Goal: Information Seeking & Learning: Find specific fact

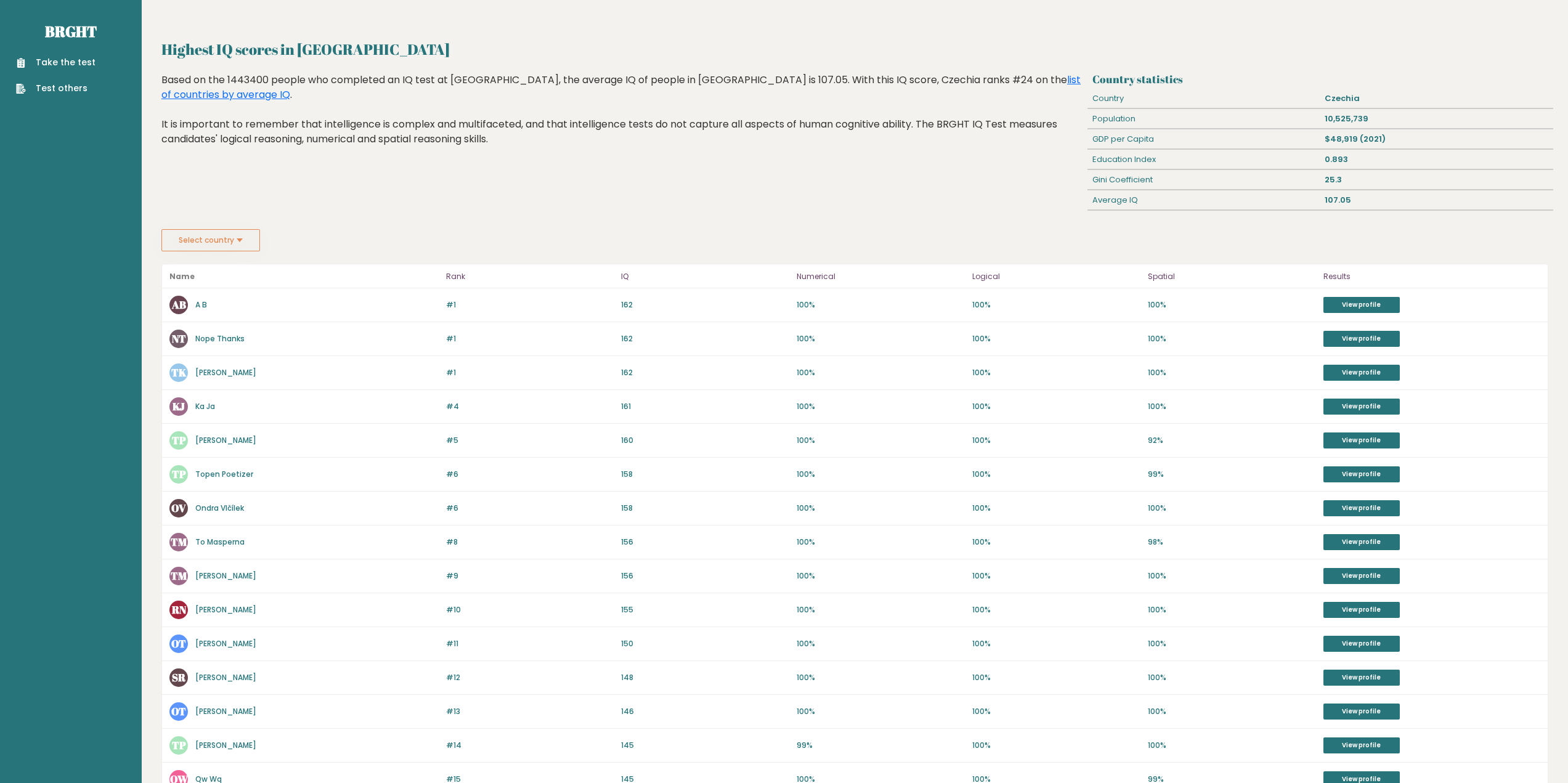
click at [1339, 233] on div "Select country Country Afghanistan Albania Algeria American Samoa Andorra Angol…" at bounding box center [855, 241] width 1387 height 22
click at [224, 245] on button "Select country" at bounding box center [211, 241] width 99 height 22
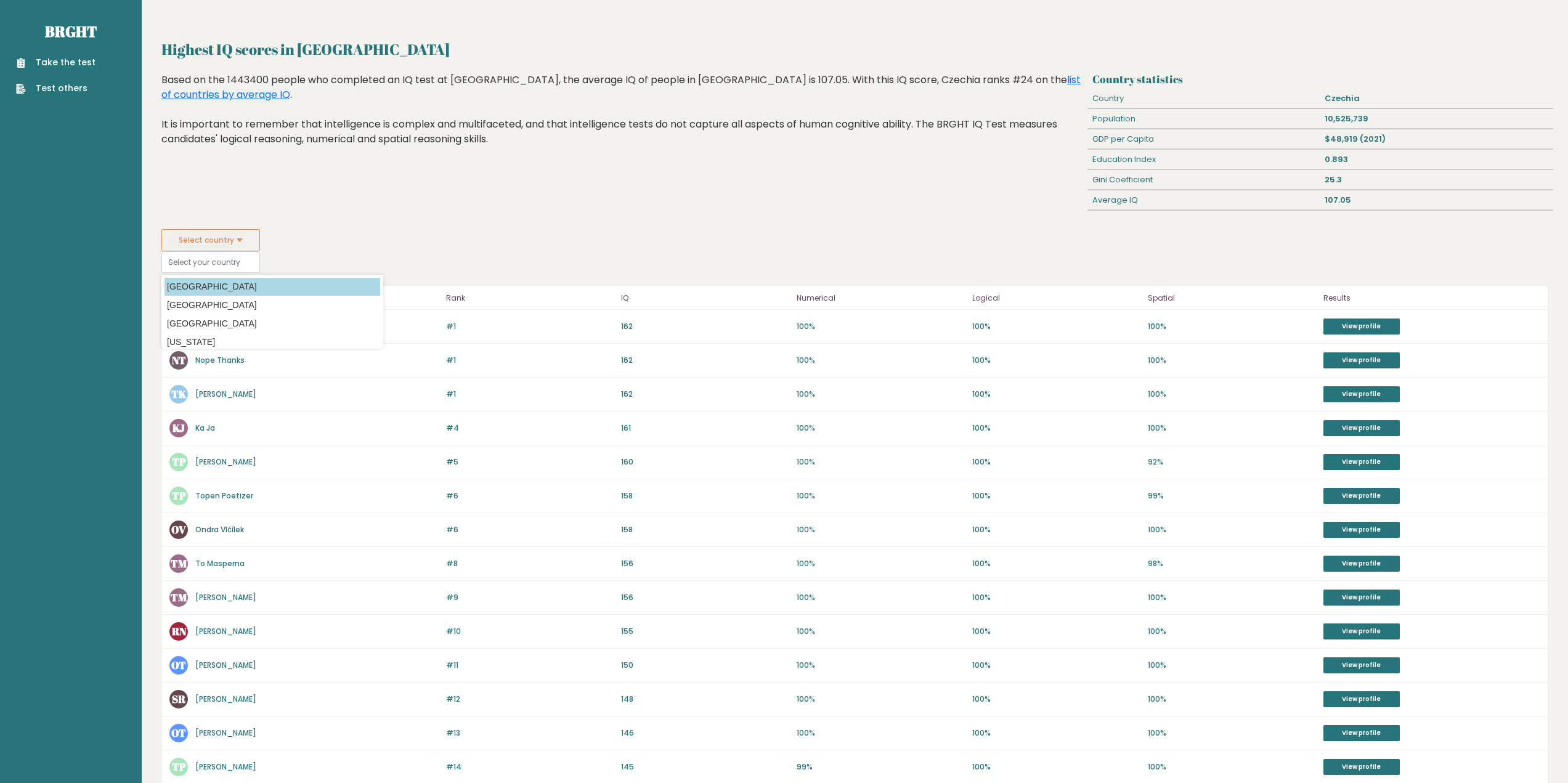
click at [219, 281] on option "[GEOGRAPHIC_DATA]" at bounding box center [272, 287] width 216 height 18
type input "[GEOGRAPHIC_DATA]"
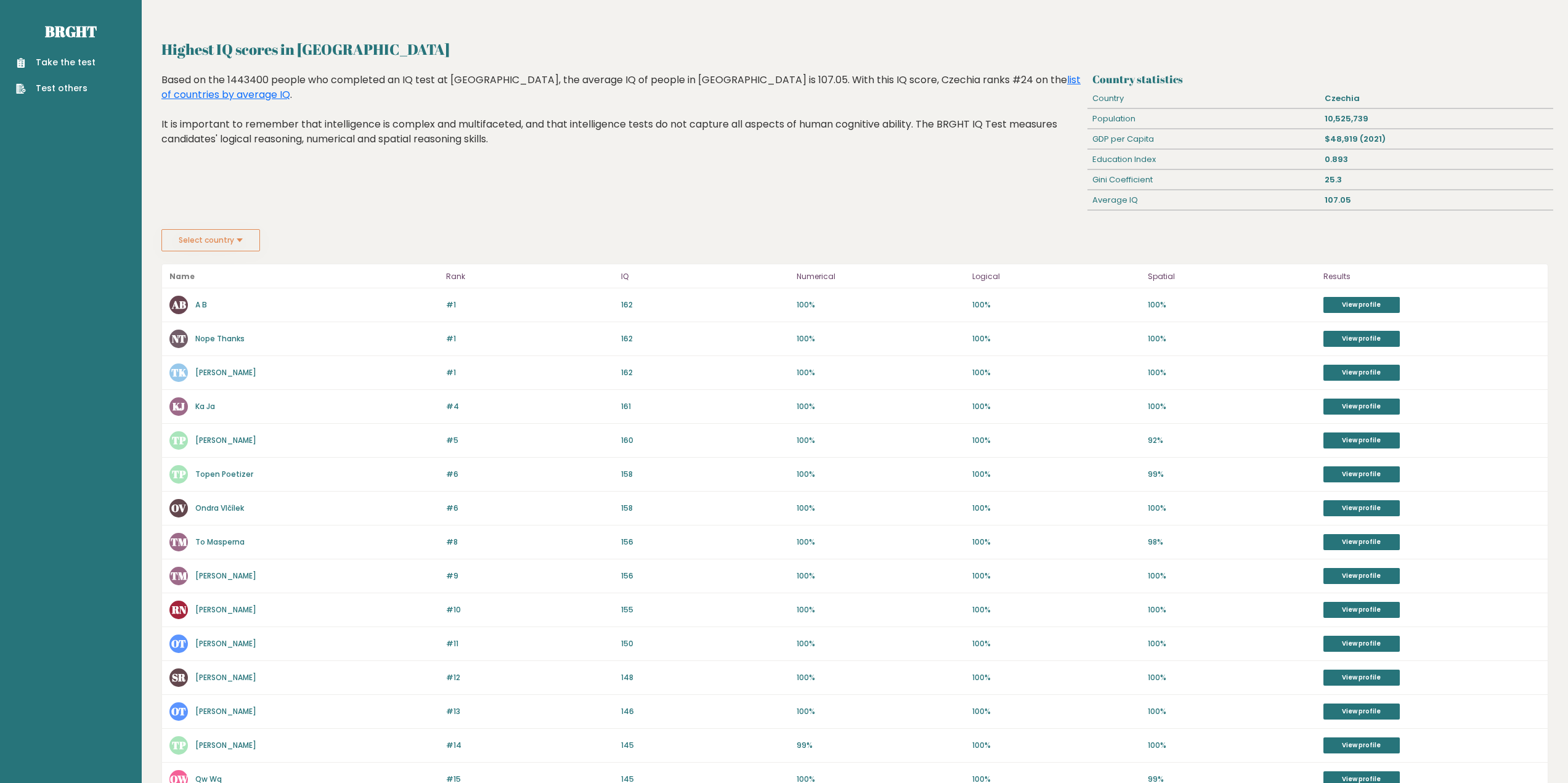
click at [240, 233] on button "Select country" at bounding box center [211, 241] width 99 height 22
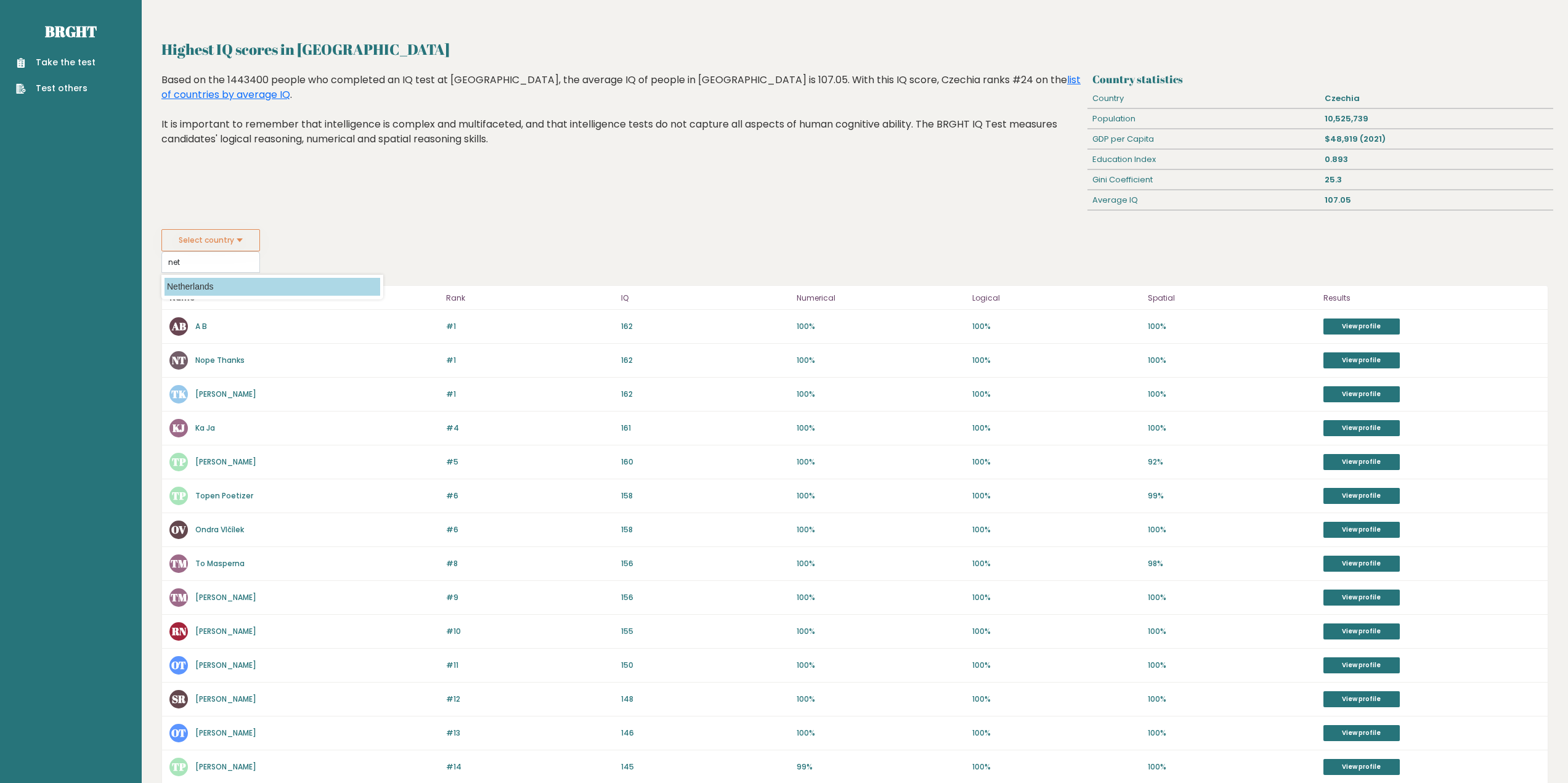
click at [194, 281] on option "Netherlands" at bounding box center [272, 287] width 216 height 18
type input "Netherlands"
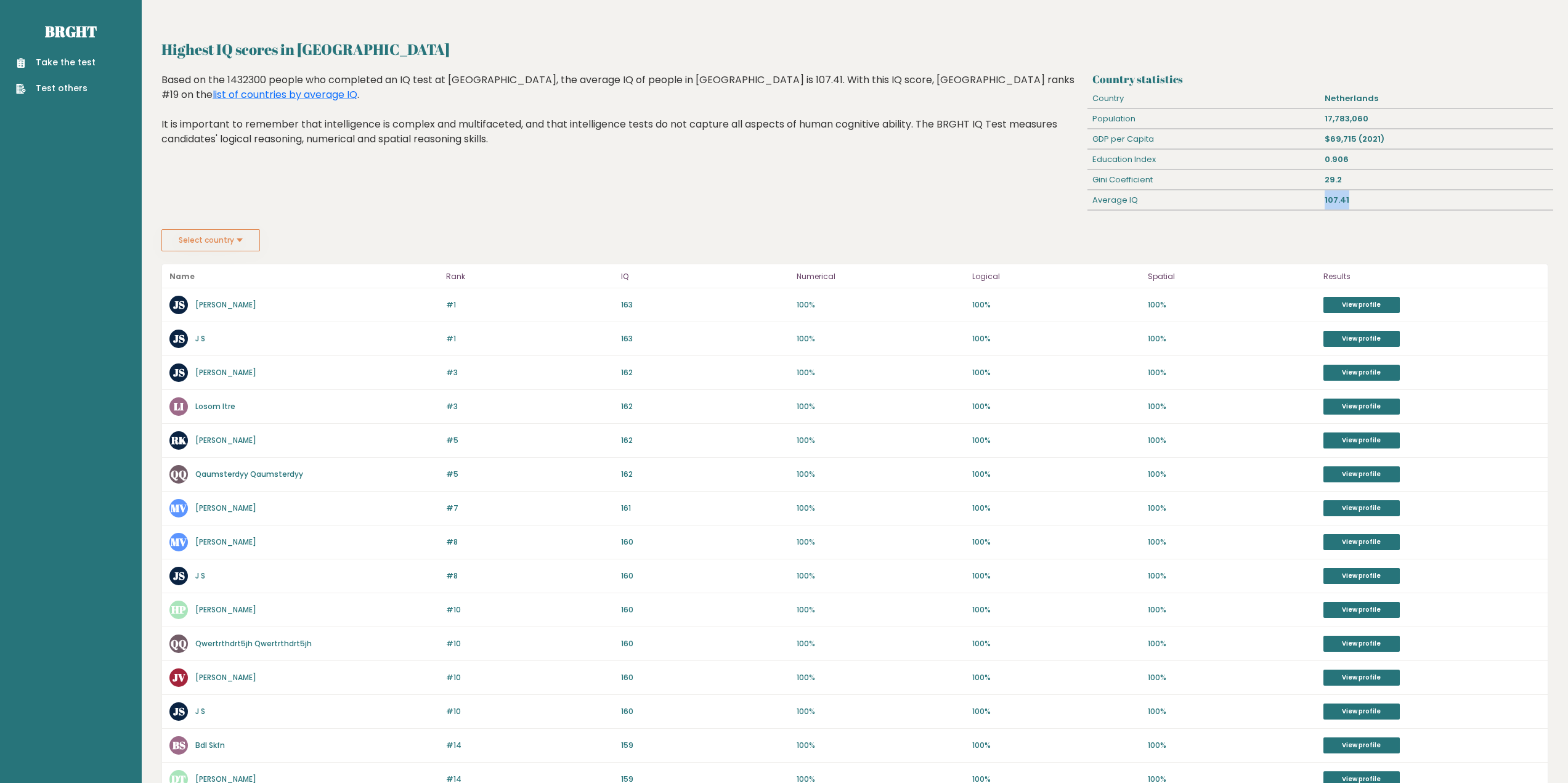
drag, startPoint x: 1353, startPoint y: 199, endPoint x: 1326, endPoint y: 203, distance: 27.3
click at [1326, 203] on div "107.41" at bounding box center [1436, 200] width 233 height 20
copy div "107.41"
drag, startPoint x: 1343, startPoint y: 158, endPoint x: 1332, endPoint y: 159, distance: 11.0
click at [1332, 159] on div "0.906" at bounding box center [1436, 159] width 233 height 20
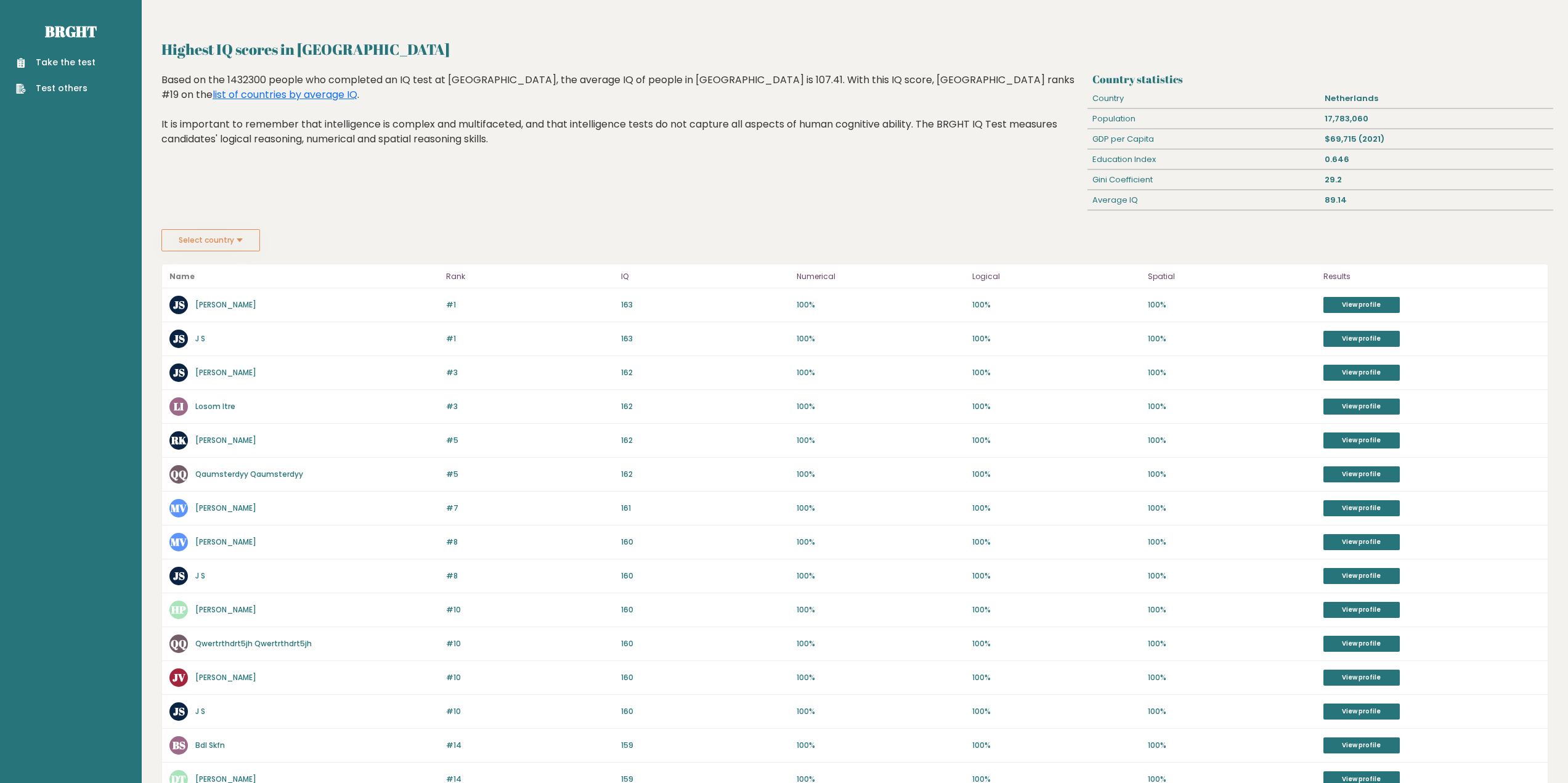
click at [1233, 218] on div "Country statistics Country Netherlands Population 17,783,060 GDP per Capita $69…" at bounding box center [1320, 151] width 465 height 156
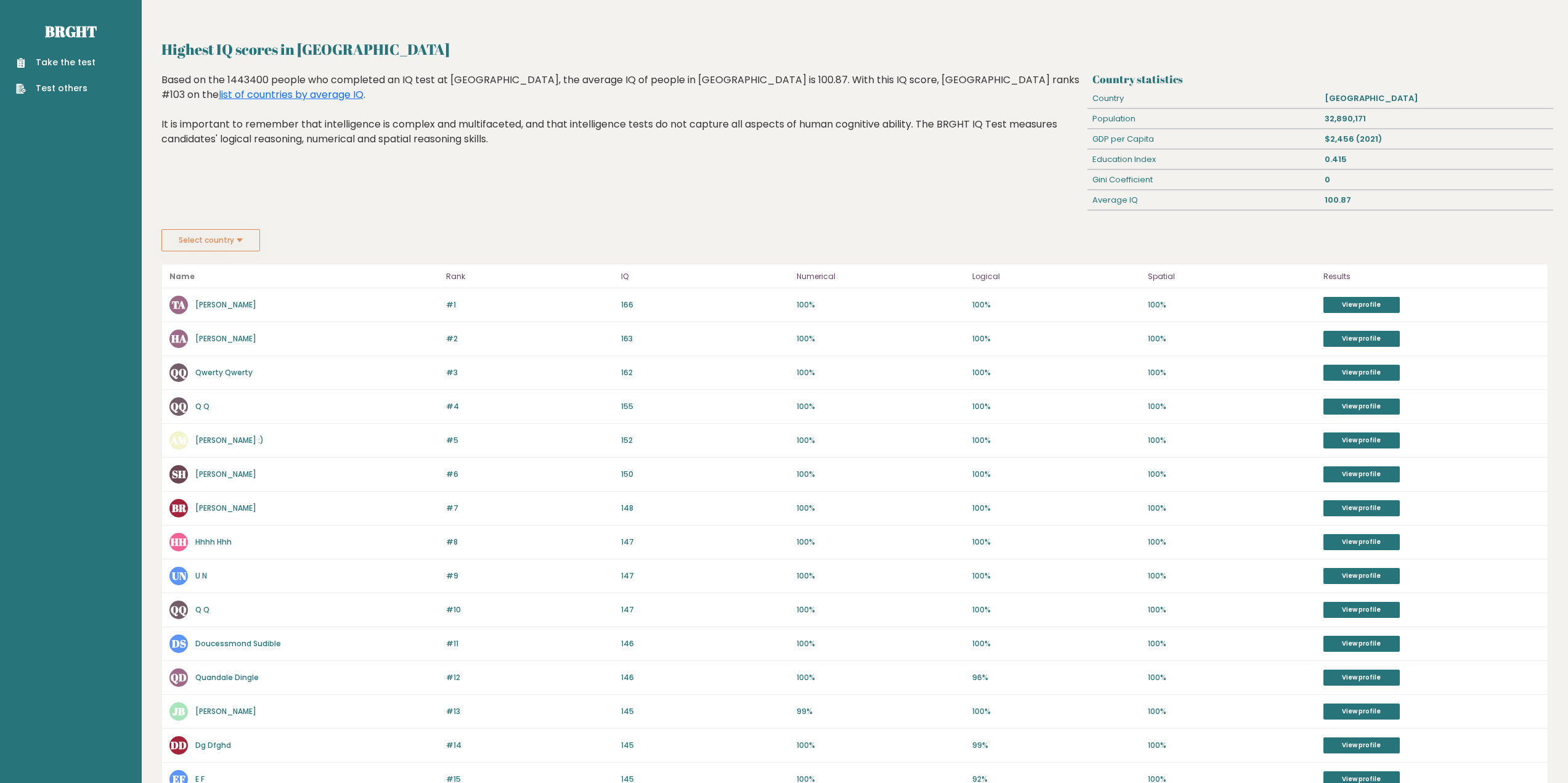
click at [213, 236] on button "Select country" at bounding box center [211, 241] width 99 height 22
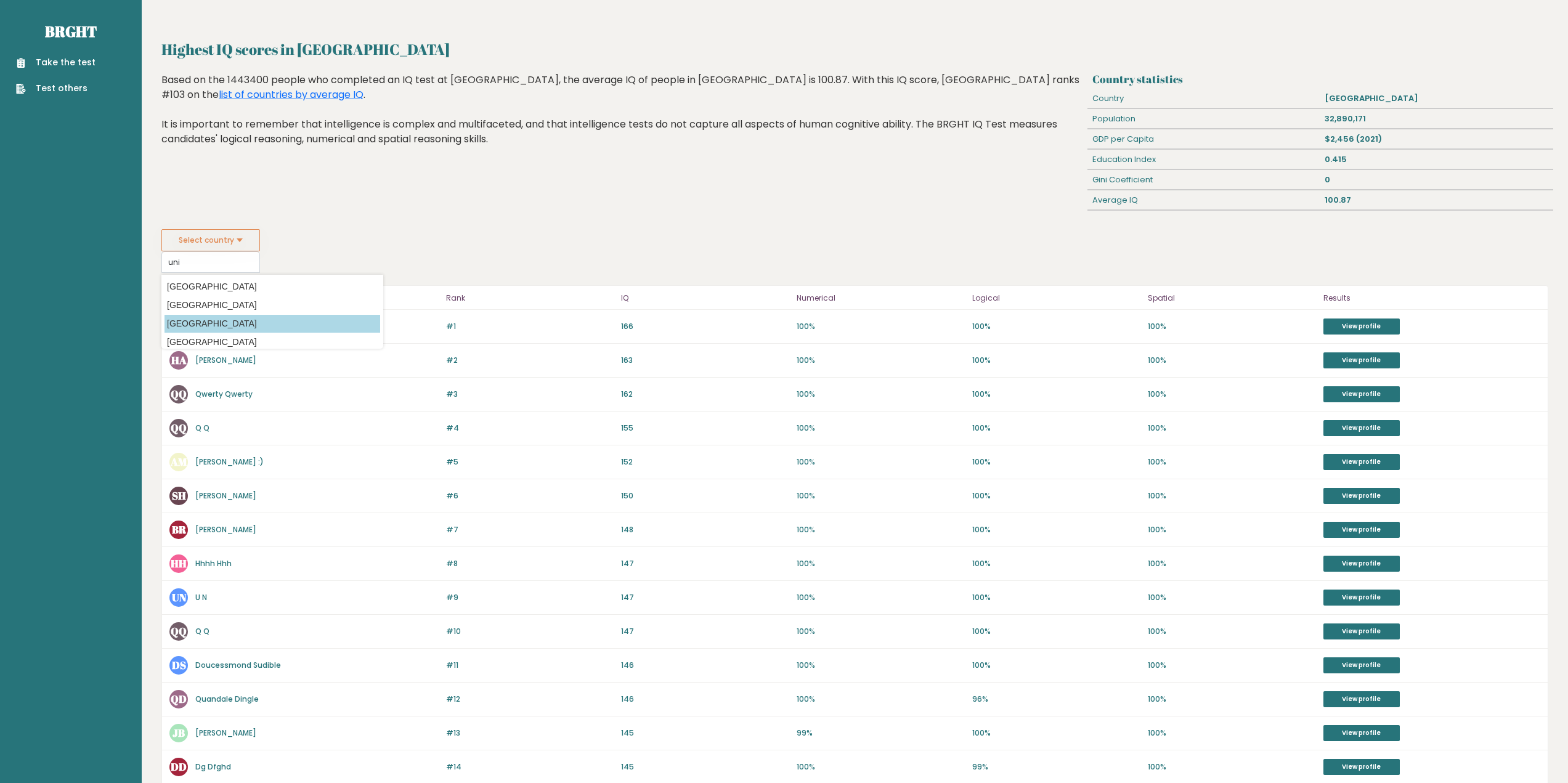
click at [228, 316] on option "[GEOGRAPHIC_DATA]" at bounding box center [272, 324] width 216 height 18
type input "[GEOGRAPHIC_DATA]"
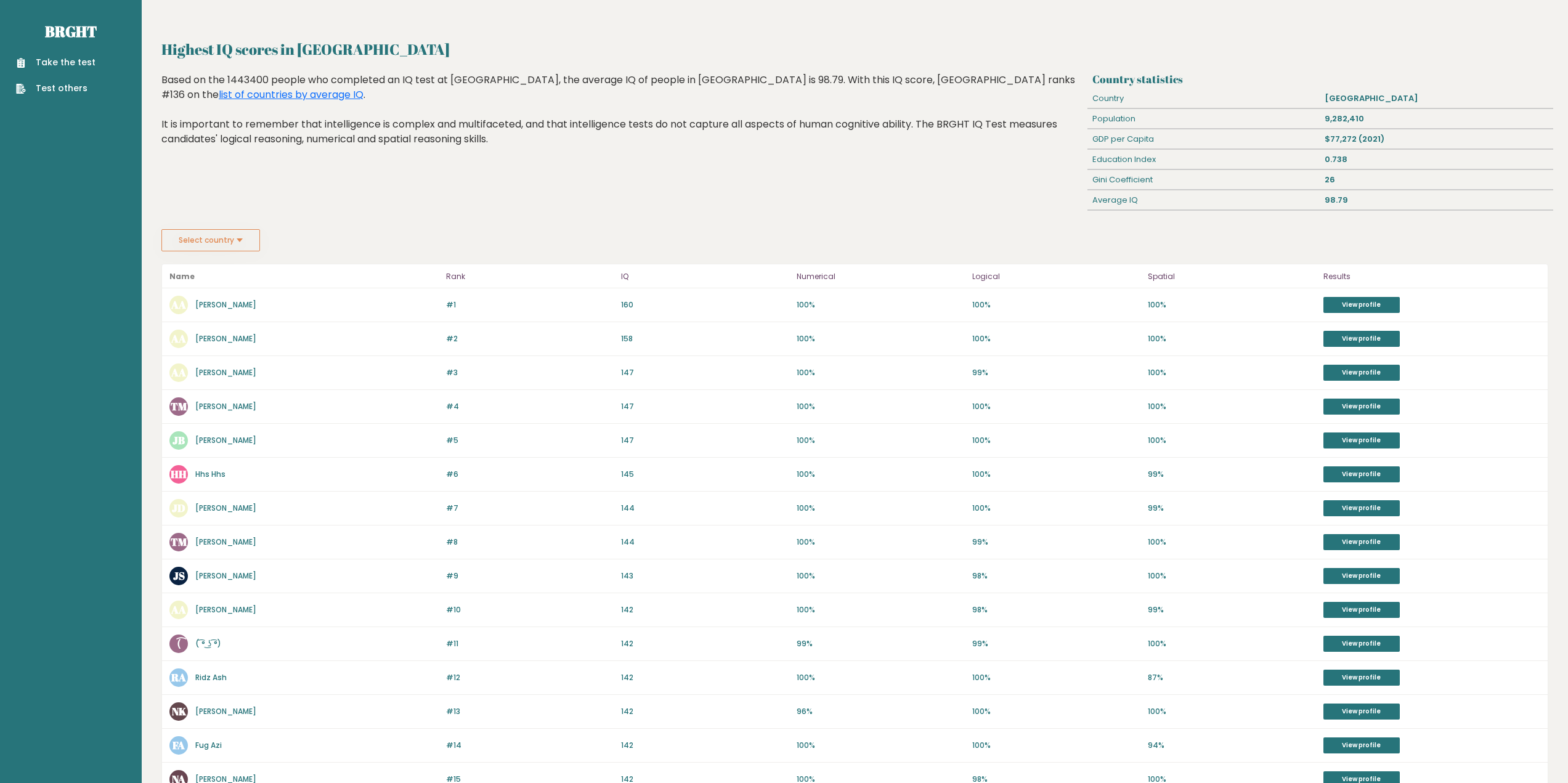
click at [212, 240] on button "Select country" at bounding box center [211, 241] width 99 height 22
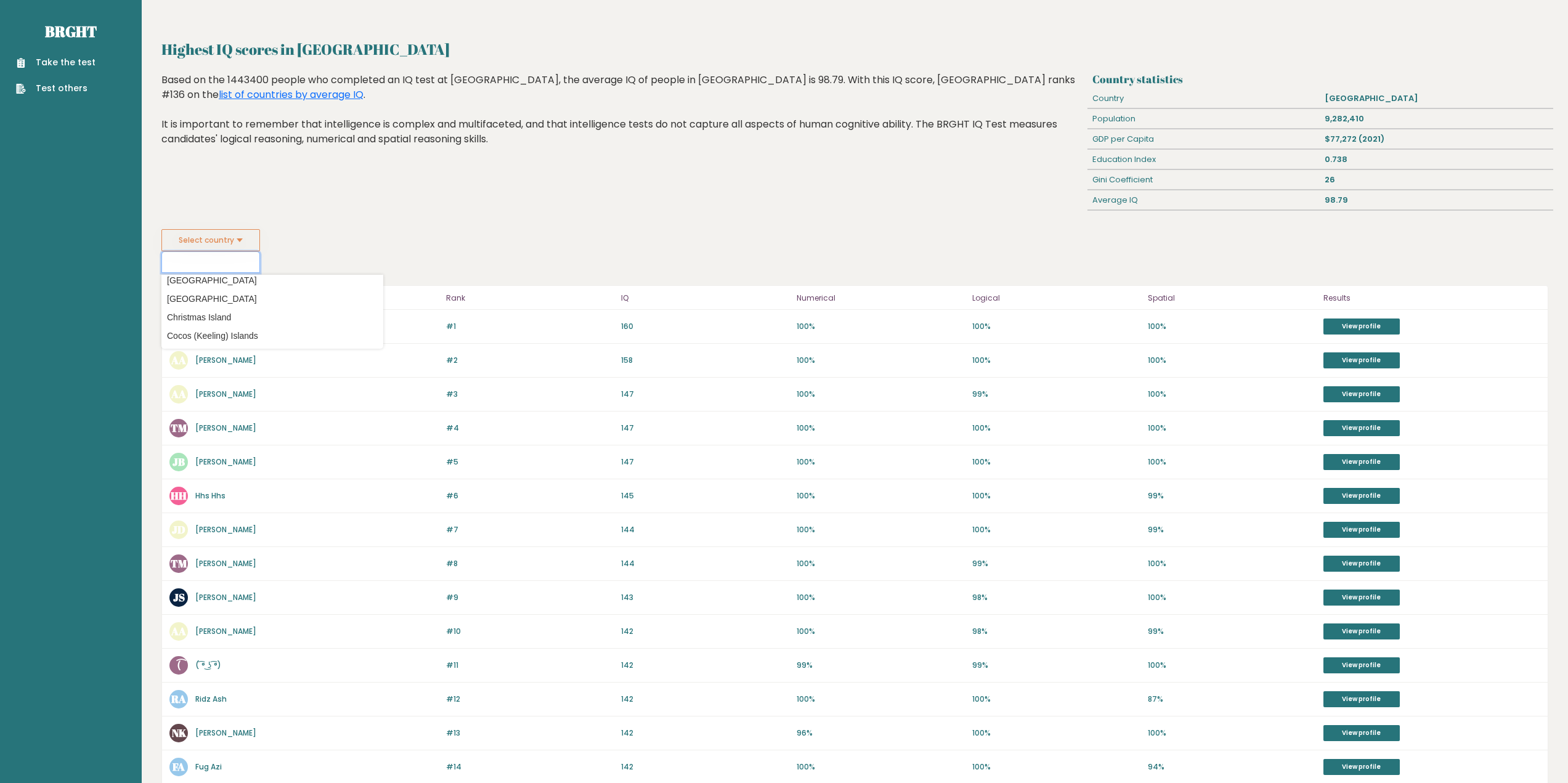
scroll to position [1355, 0]
click at [313, 310] on option "[GEOGRAPHIC_DATA]" at bounding box center [272, 317] width 216 height 18
type input "[GEOGRAPHIC_DATA]"
